Goal: Check status: Check status

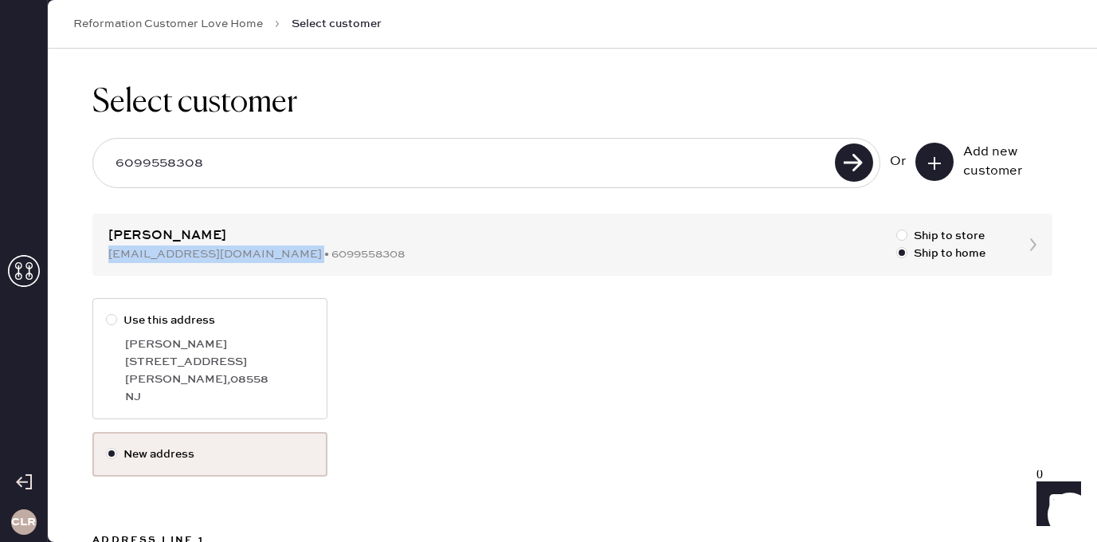
scroll to position [56, 0]
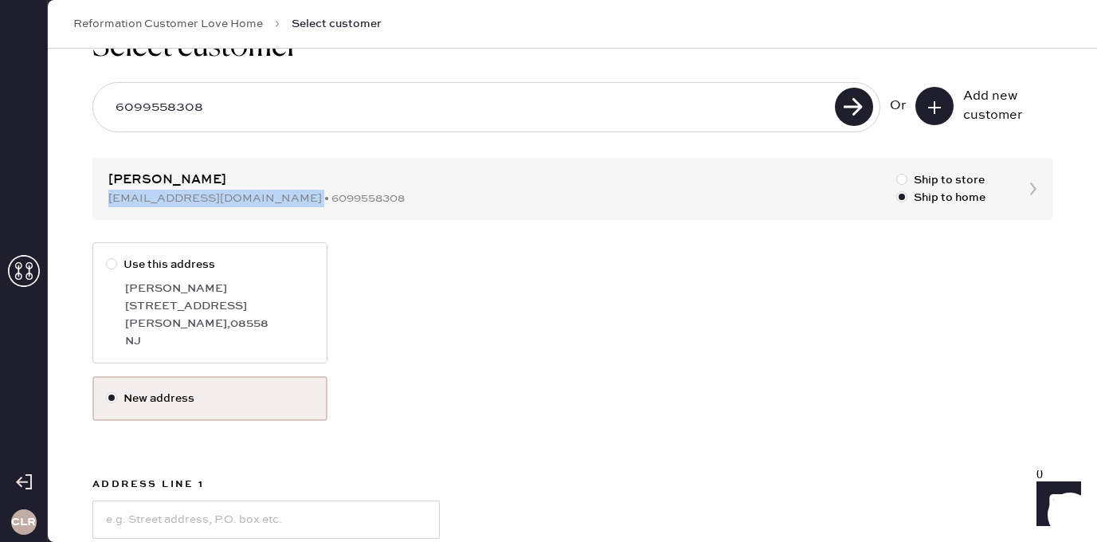
click at [18, 280] on icon at bounding box center [24, 271] width 32 height 32
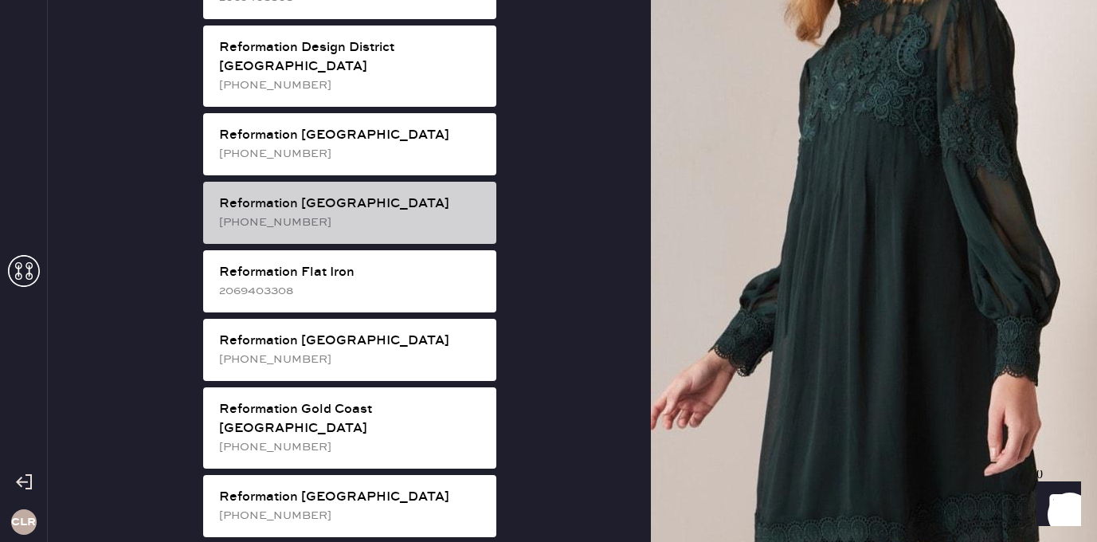
scroll to position [903, 0]
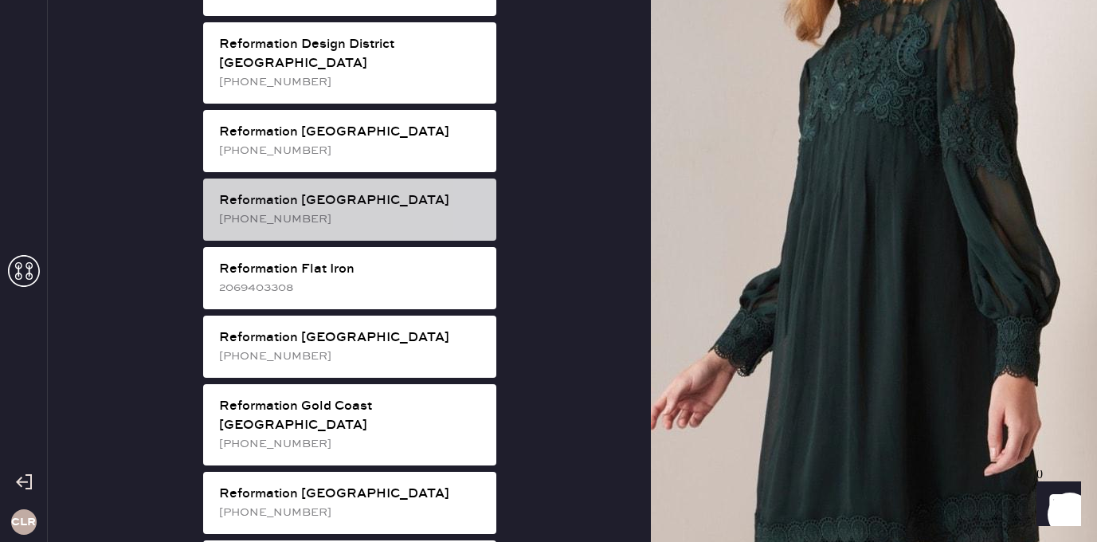
click at [391, 210] on div "[PHONE_NUMBER]" at bounding box center [351, 219] width 264 height 18
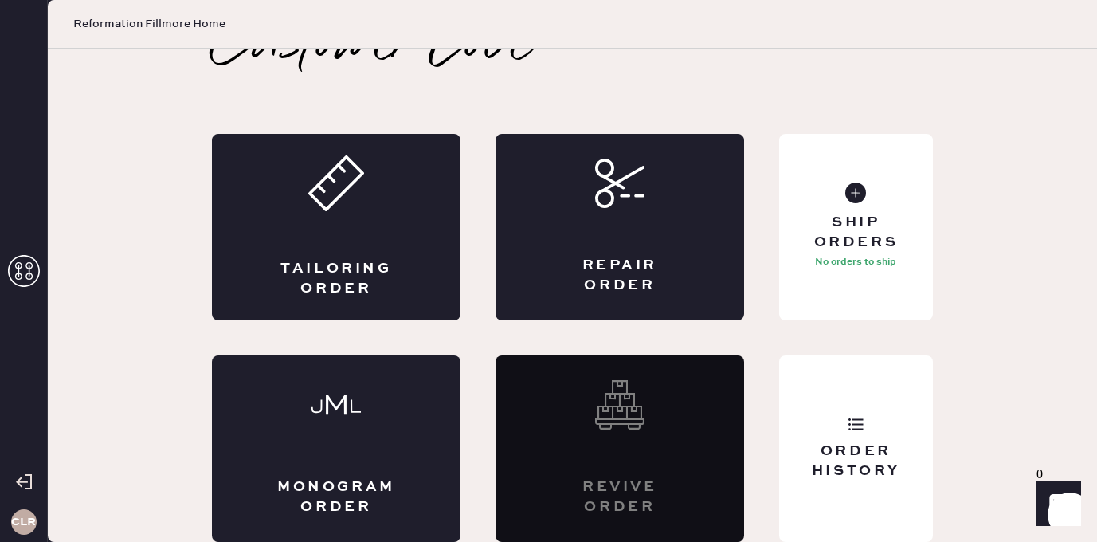
scroll to position [36, 0]
click at [829, 396] on div "Order History" at bounding box center [856, 448] width 154 height 186
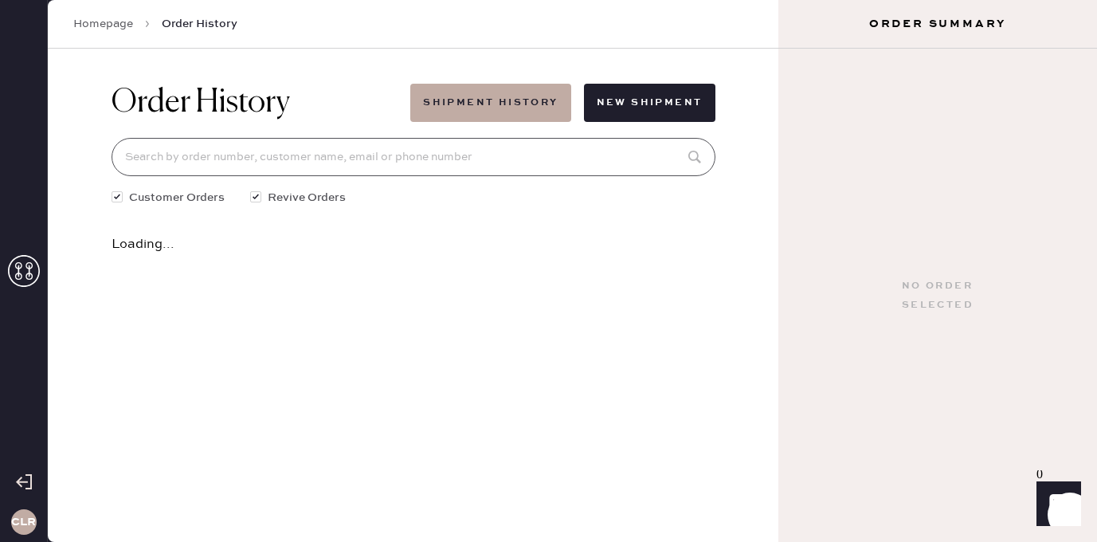
click at [445, 162] on input at bounding box center [414, 157] width 604 height 38
paste input "81524"
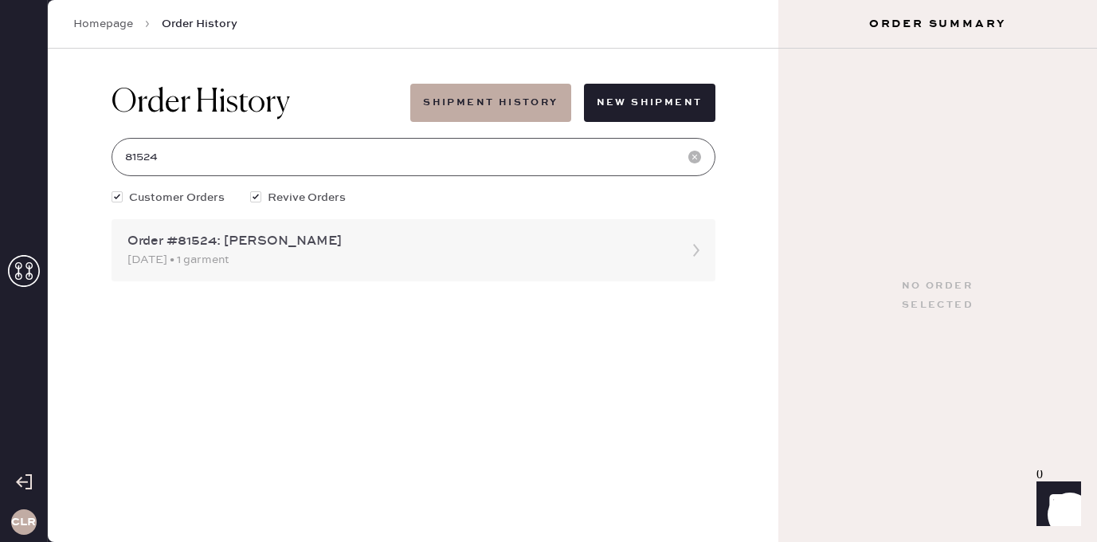
type input "81524"
click at [199, 242] on div "Order #81524: [PERSON_NAME]" at bounding box center [398, 241] width 543 height 19
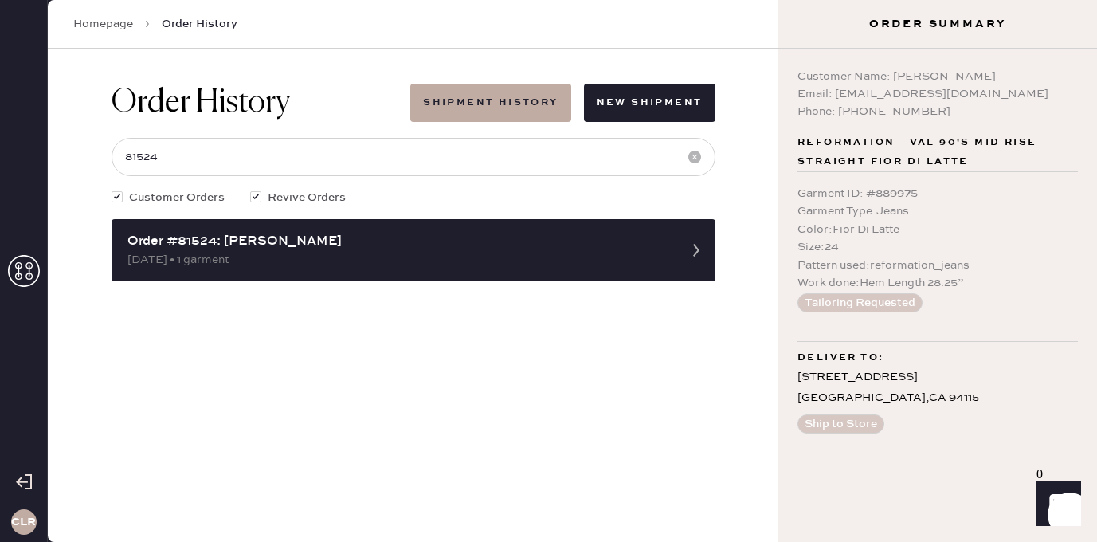
type input "81524"
